Goal: Obtain resource: Download file/media

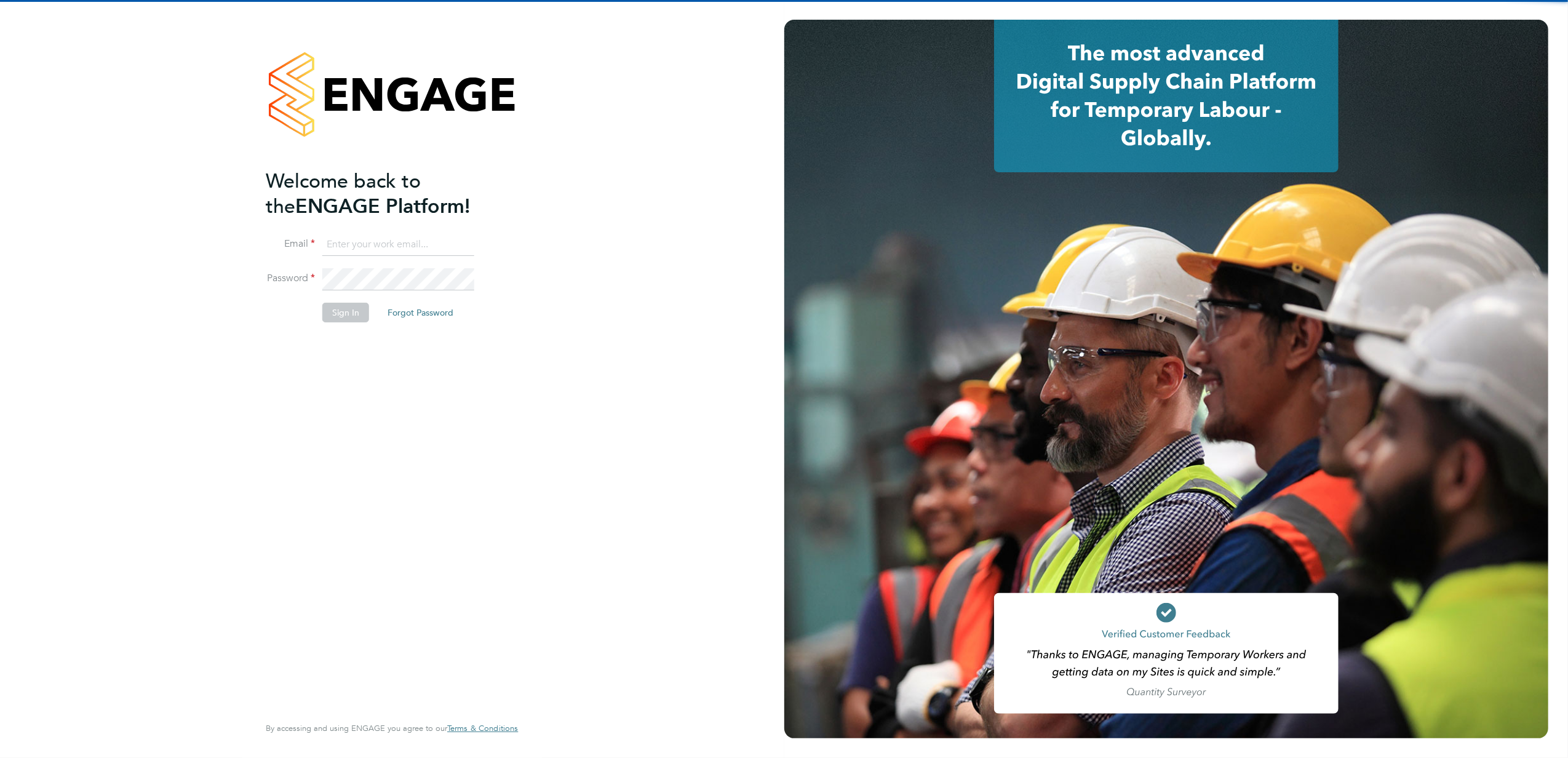
click at [366, 237] on input at bounding box center [398, 244] width 152 height 22
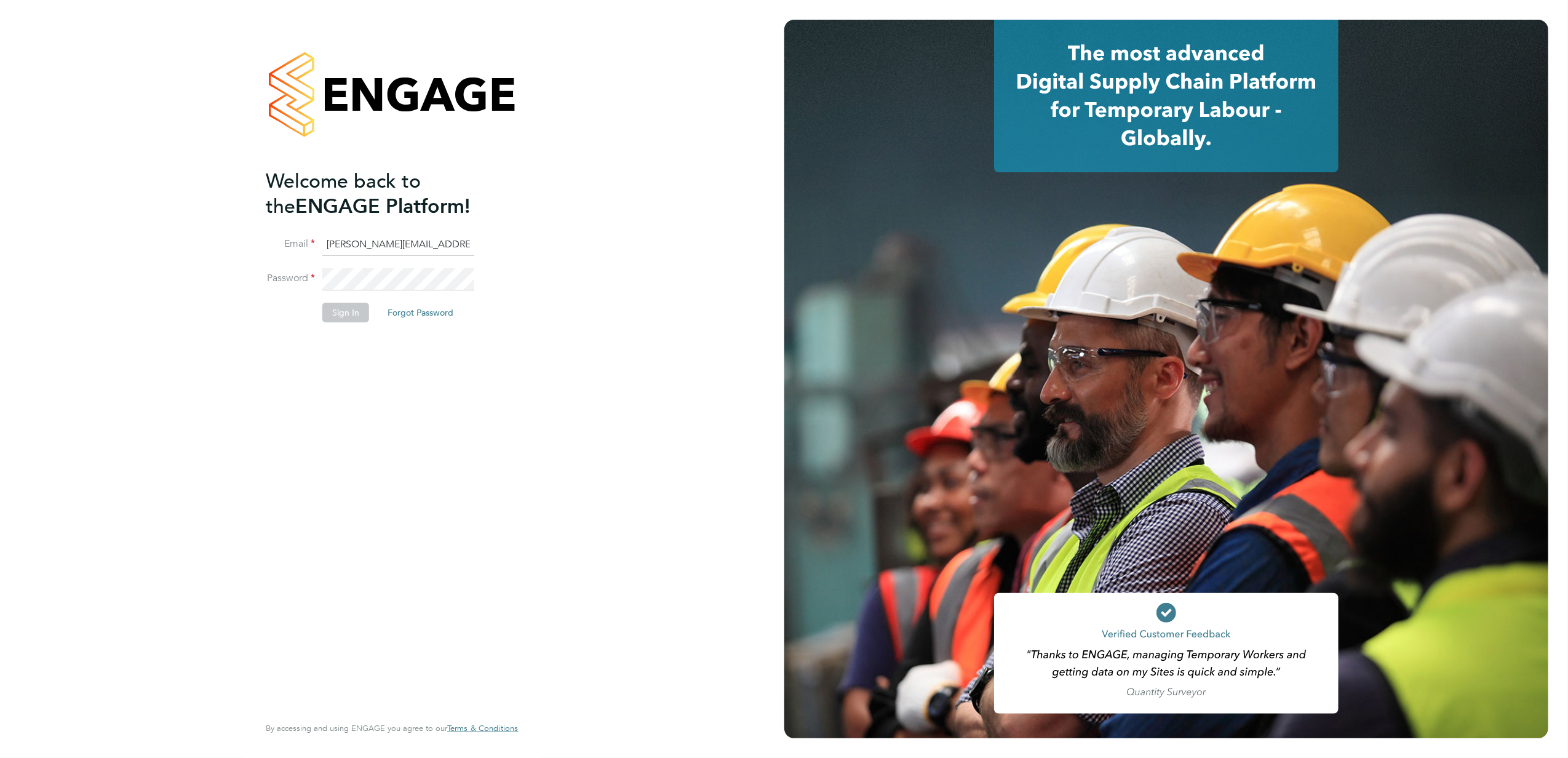
type input "Matthew.Smith@abm.com"
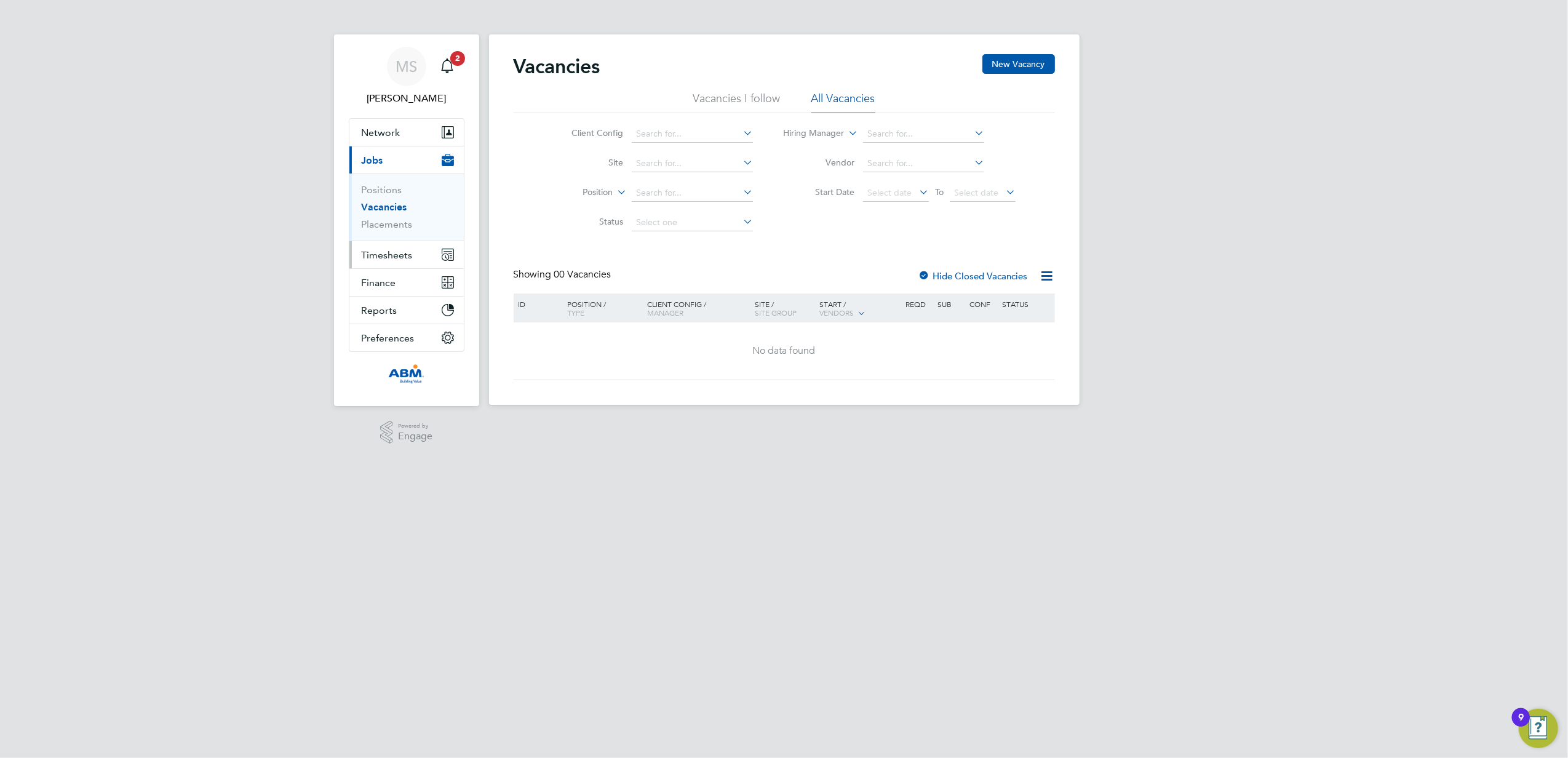
click at [382, 258] on span "Timesheets" at bounding box center [386, 255] width 51 height 12
click at [385, 165] on button "Current page: Jobs" at bounding box center [406, 160] width 114 height 27
click at [383, 222] on link "Placements" at bounding box center [386, 224] width 51 height 12
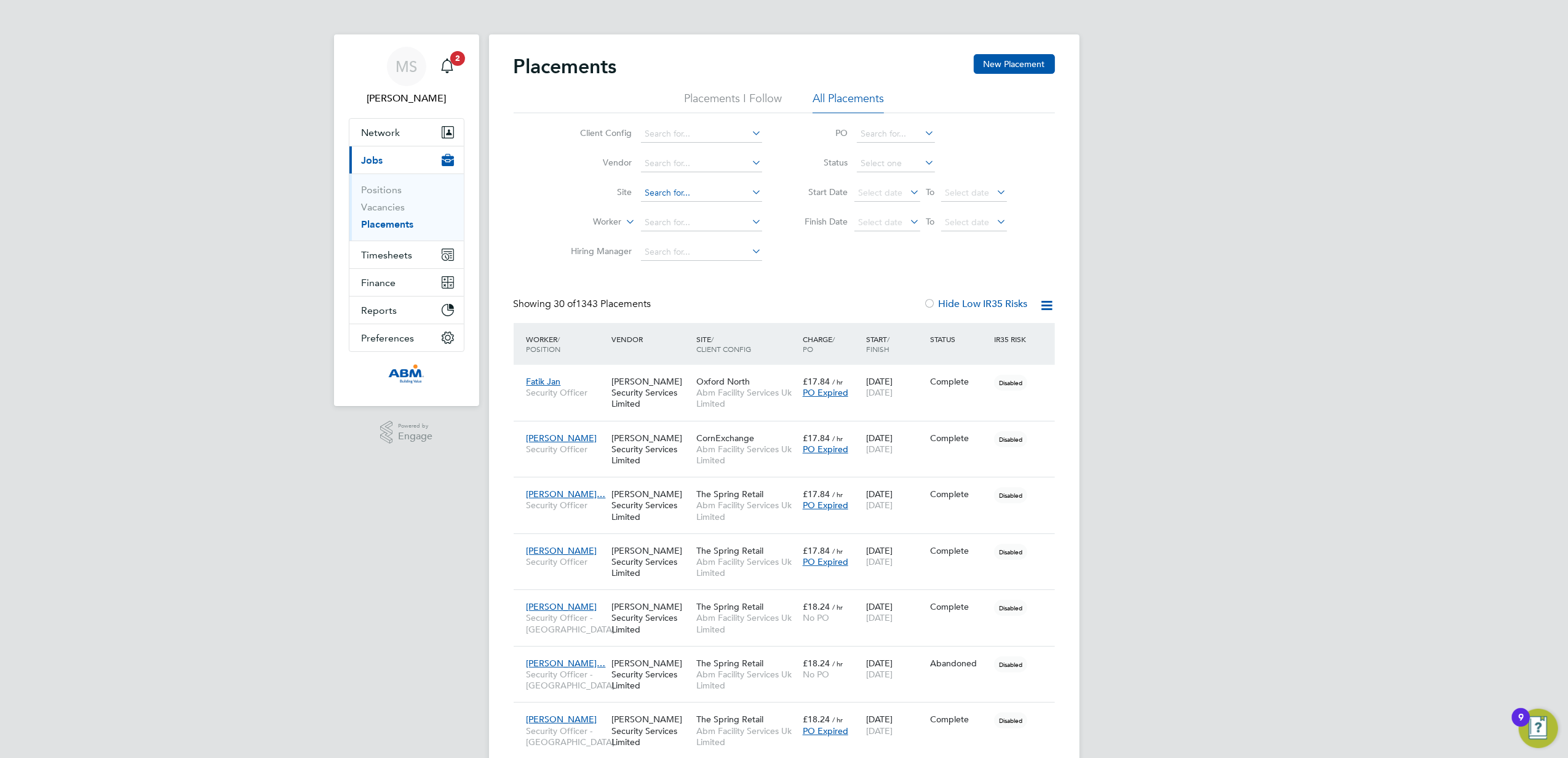
click at [678, 196] on input at bounding box center [702, 193] width 121 height 17
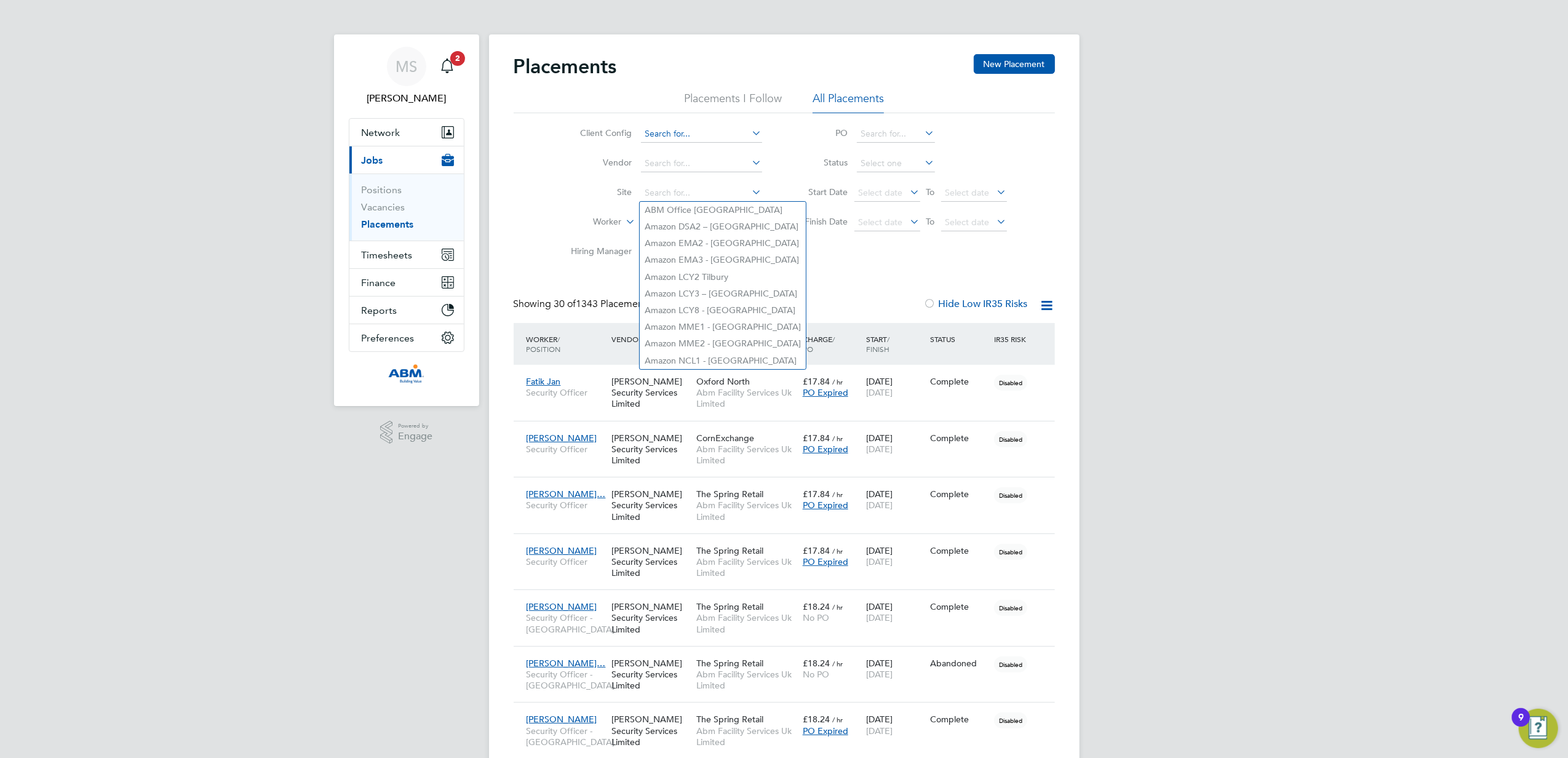
click at [680, 136] on input at bounding box center [702, 135] width 121 height 17
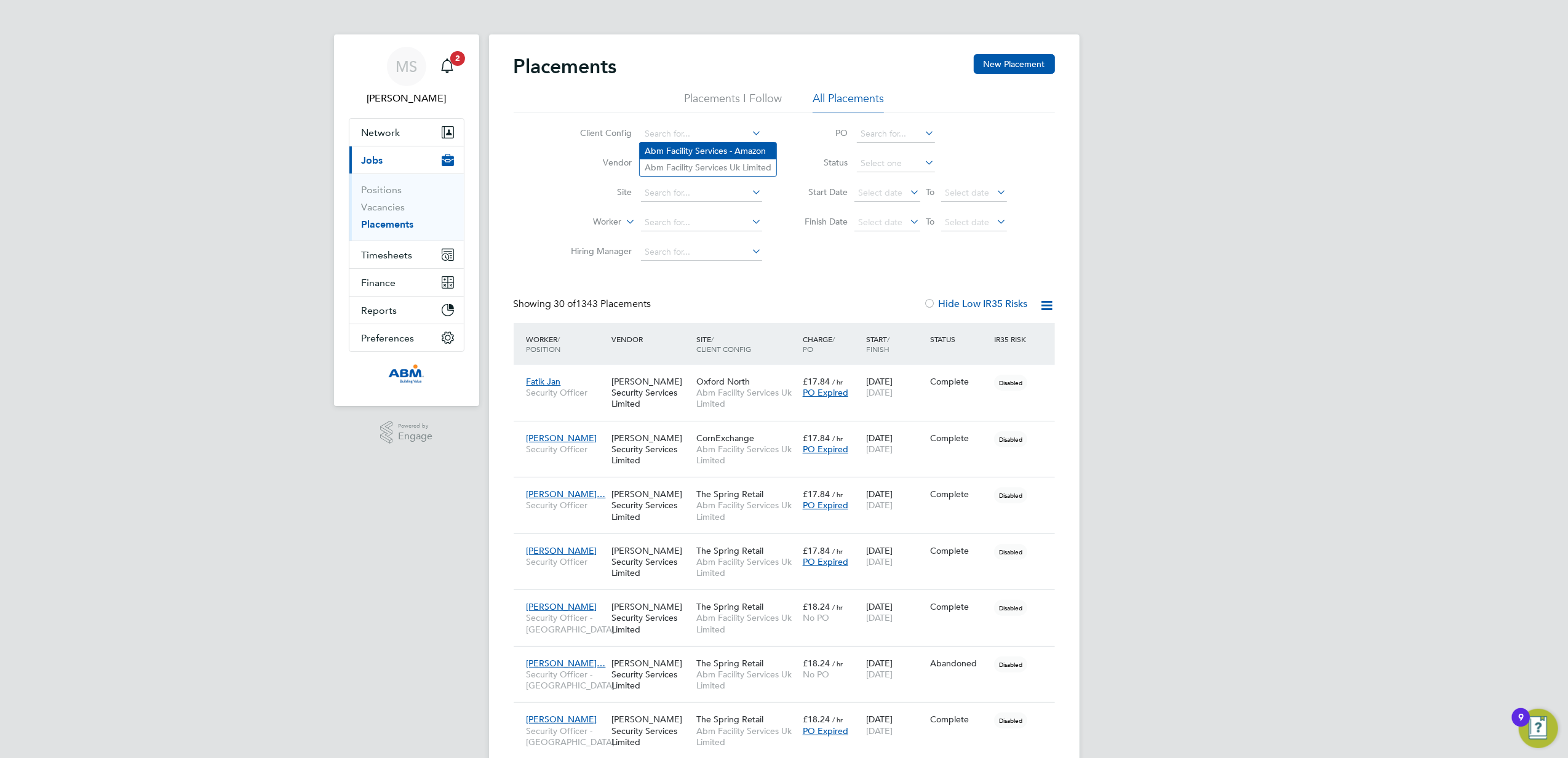
click at [680, 156] on li "Abm Facility Services - Amazon" at bounding box center [709, 150] width 137 height 16
type input "Abm Facility Services - Amazon"
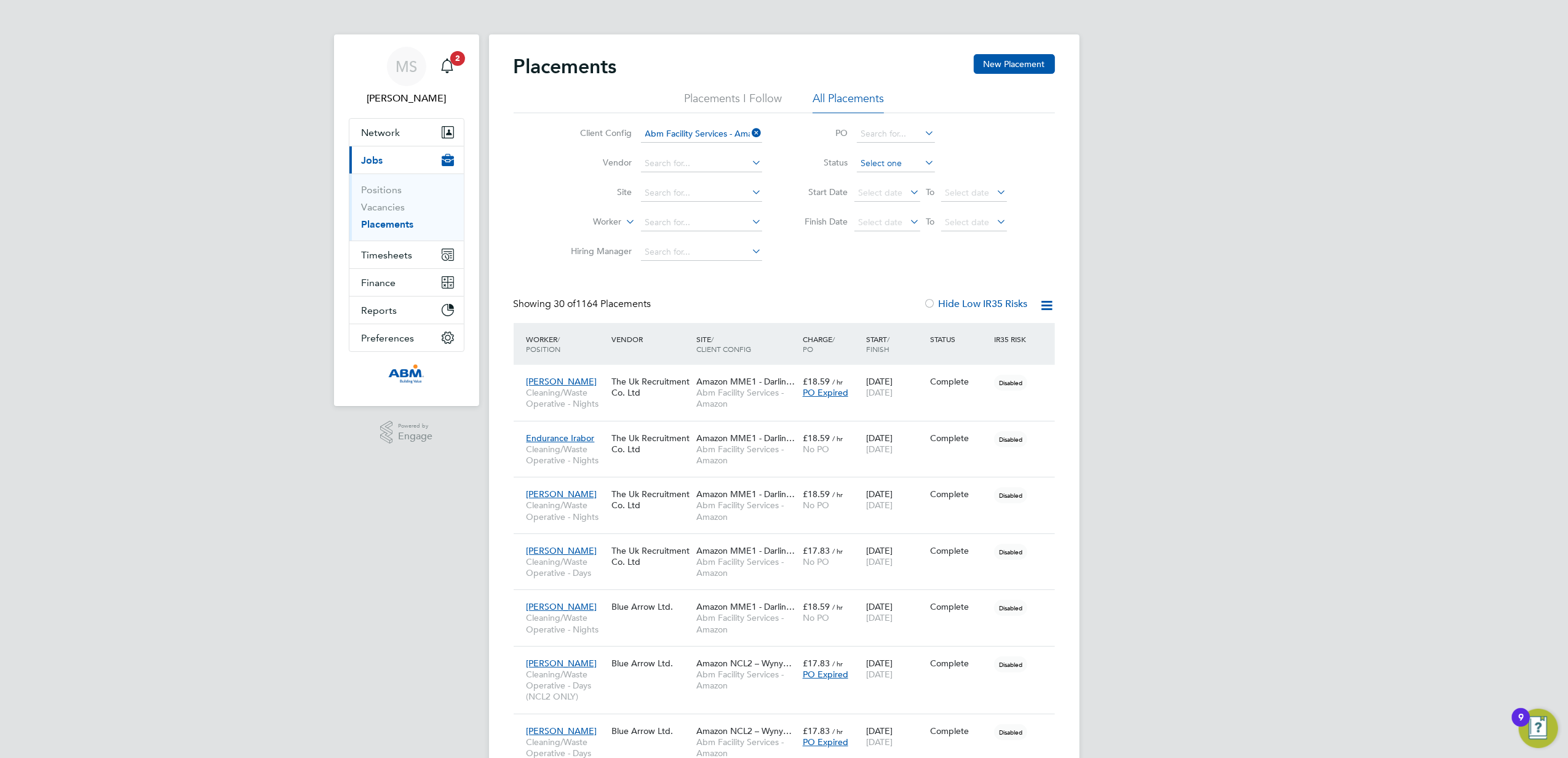
click at [894, 164] on input at bounding box center [895, 164] width 78 height 17
click at [891, 181] on li "Active" at bounding box center [895, 180] width 80 height 16
type input "Active"
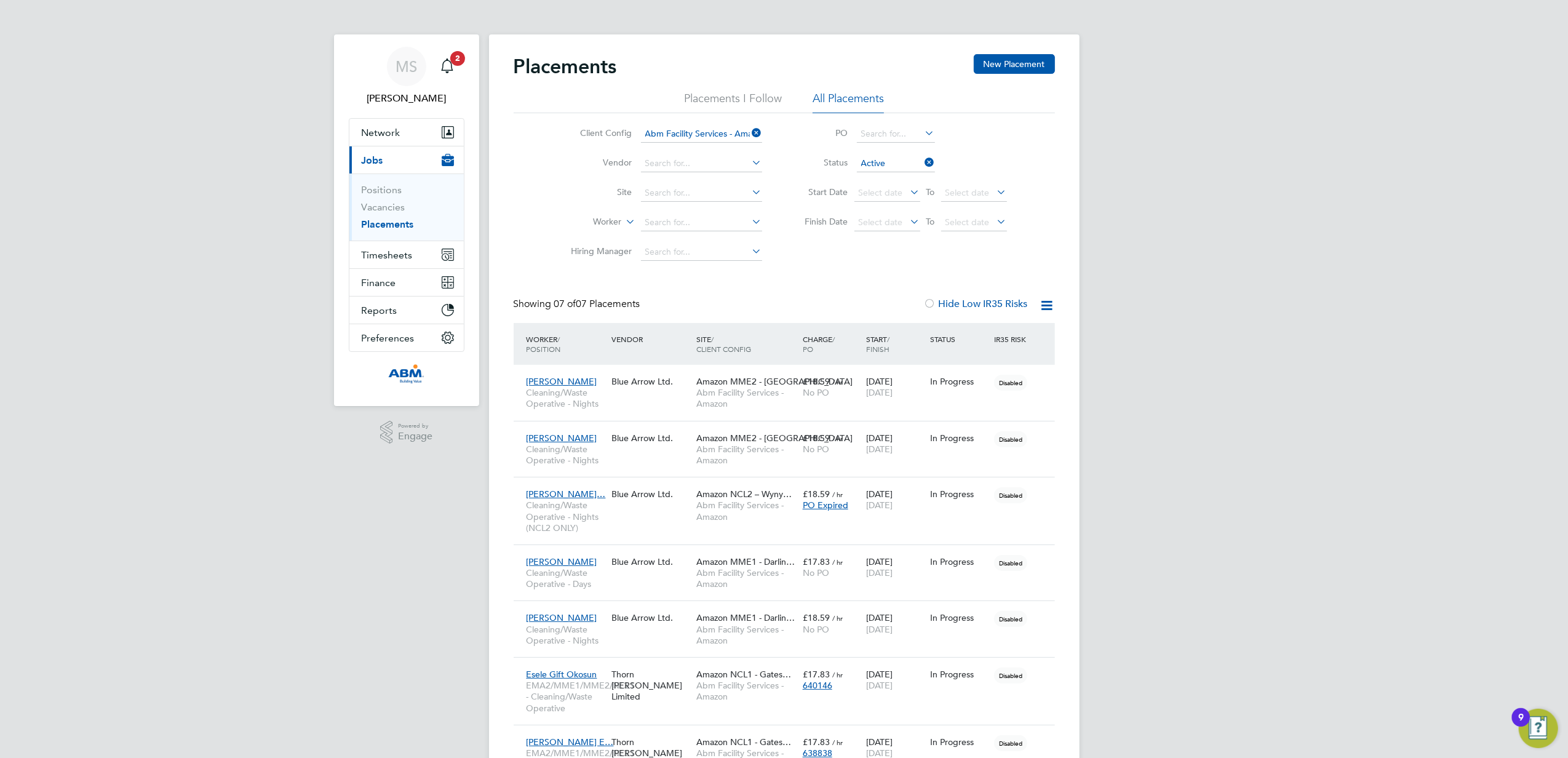
click at [1045, 299] on icon at bounding box center [1048, 306] width 15 height 15
click at [1001, 336] on li "Download Placements Report" at bounding box center [986, 335] width 131 height 17
